Goal: Task Accomplishment & Management: Manage account settings

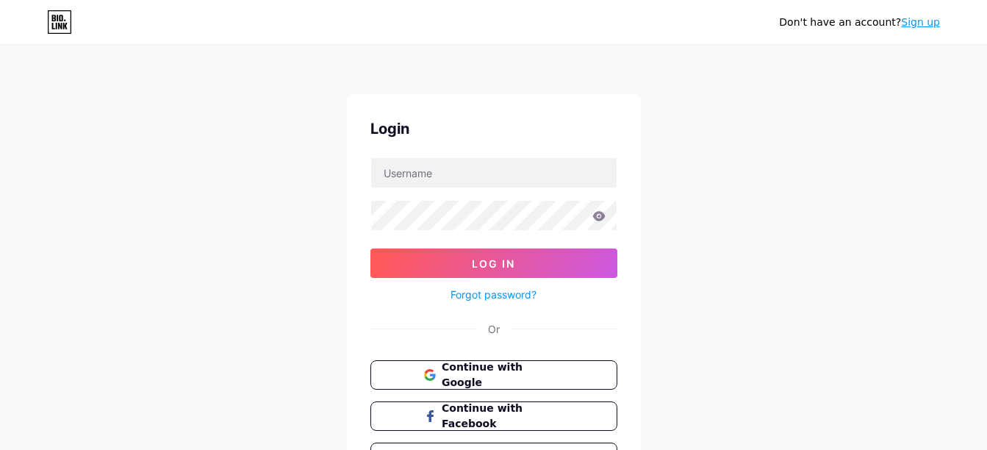
click at [574, 373] on button "Continue with Google" at bounding box center [493, 374] width 247 height 29
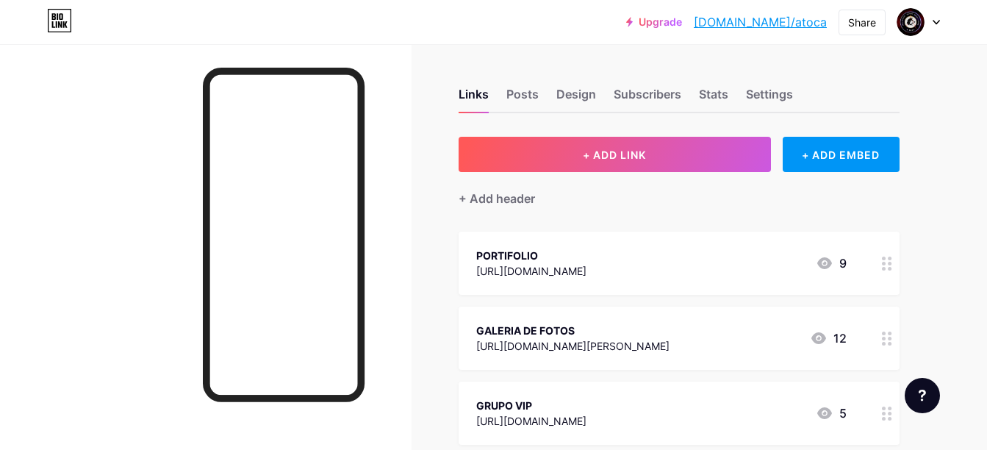
click at [540, 100] on div "Links Posts Design Subscribers Stats Settings" at bounding box center [678, 87] width 441 height 51
click at [529, 96] on div "Posts" at bounding box center [522, 98] width 32 height 26
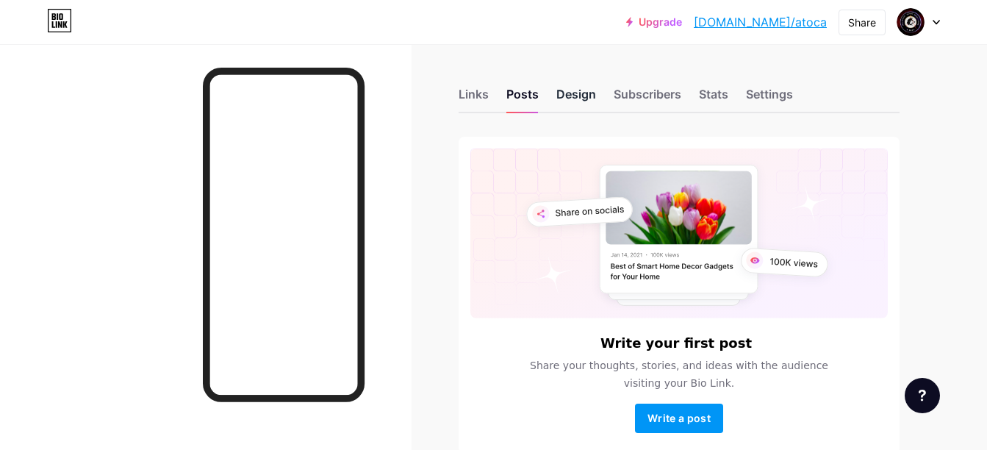
click at [584, 96] on div "Design" at bounding box center [576, 98] width 40 height 26
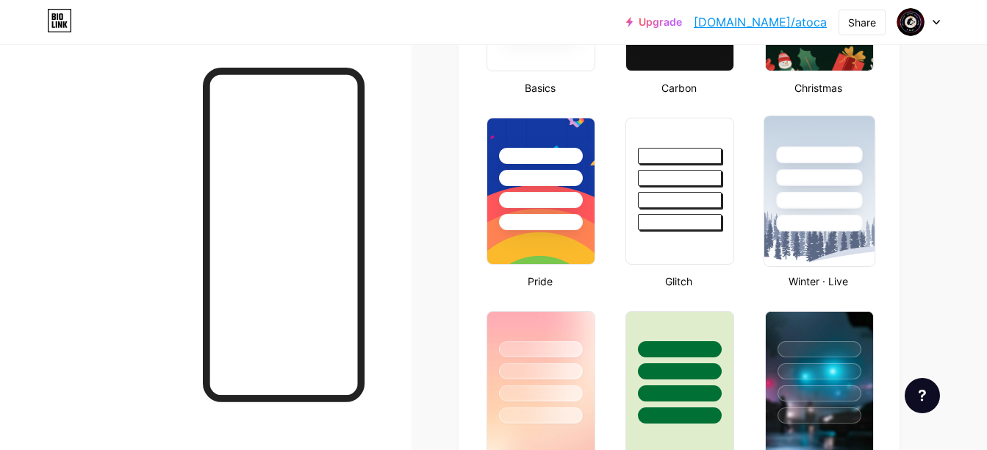
type input "#e03d3d"
type input "#ffffff"
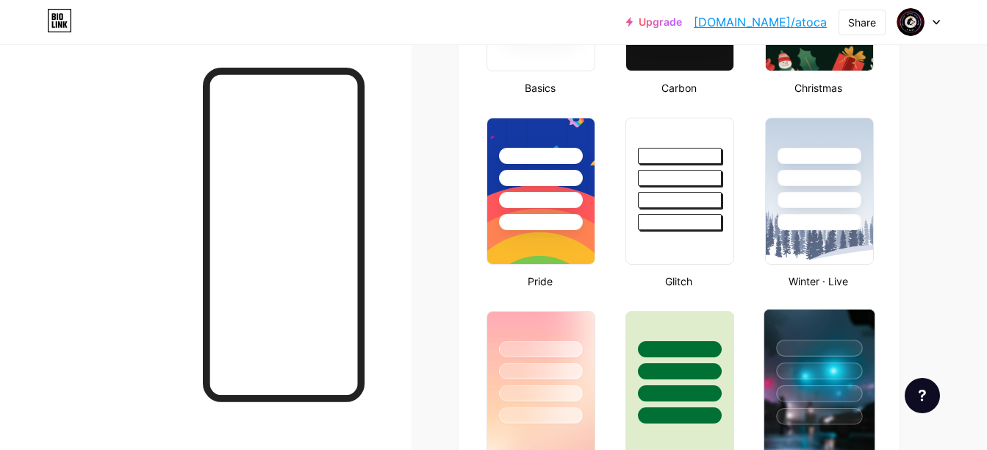
scroll to position [661, 0]
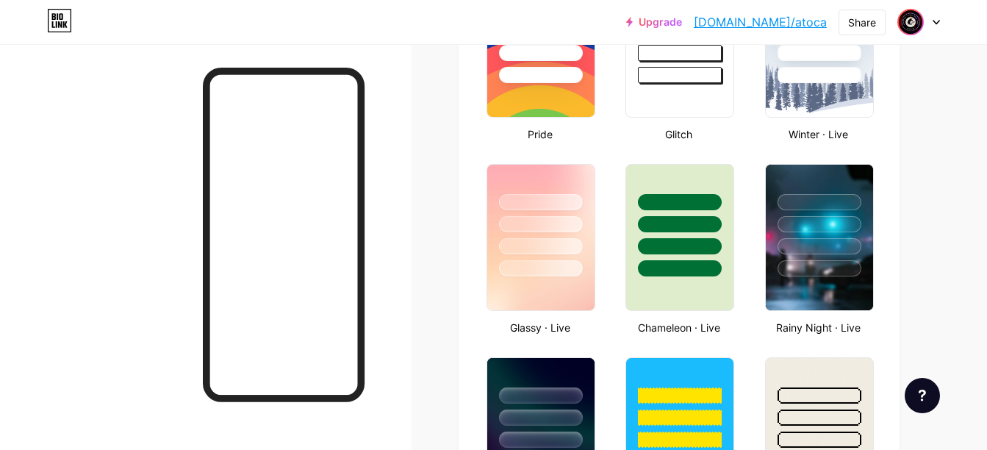
click at [922, 24] on span at bounding box center [911, 22] width 24 height 24
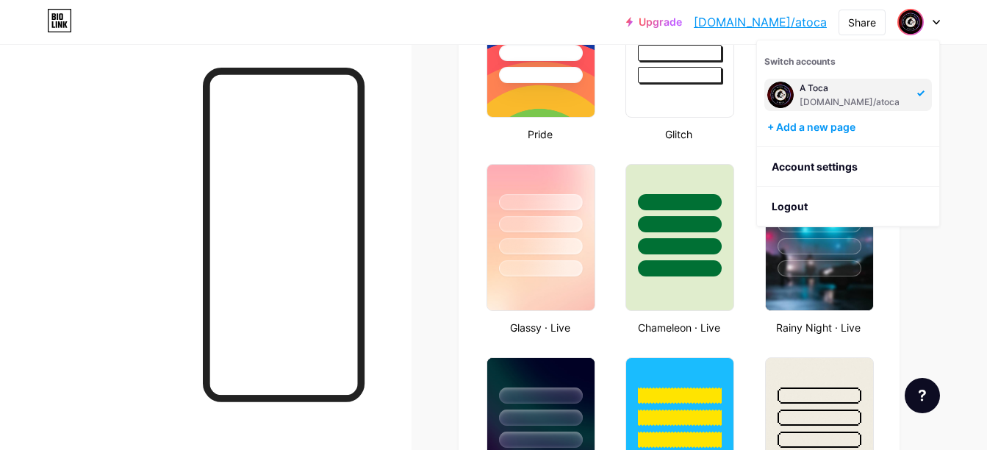
click at [837, 134] on div "Switch accounts A Toca [DOMAIN_NAME]/atoca + Add a new page" at bounding box center [848, 93] width 182 height 107
click at [835, 124] on div "+ Add a new page" at bounding box center [849, 127] width 165 height 15
